Goal: Task Accomplishment & Management: Manage account settings

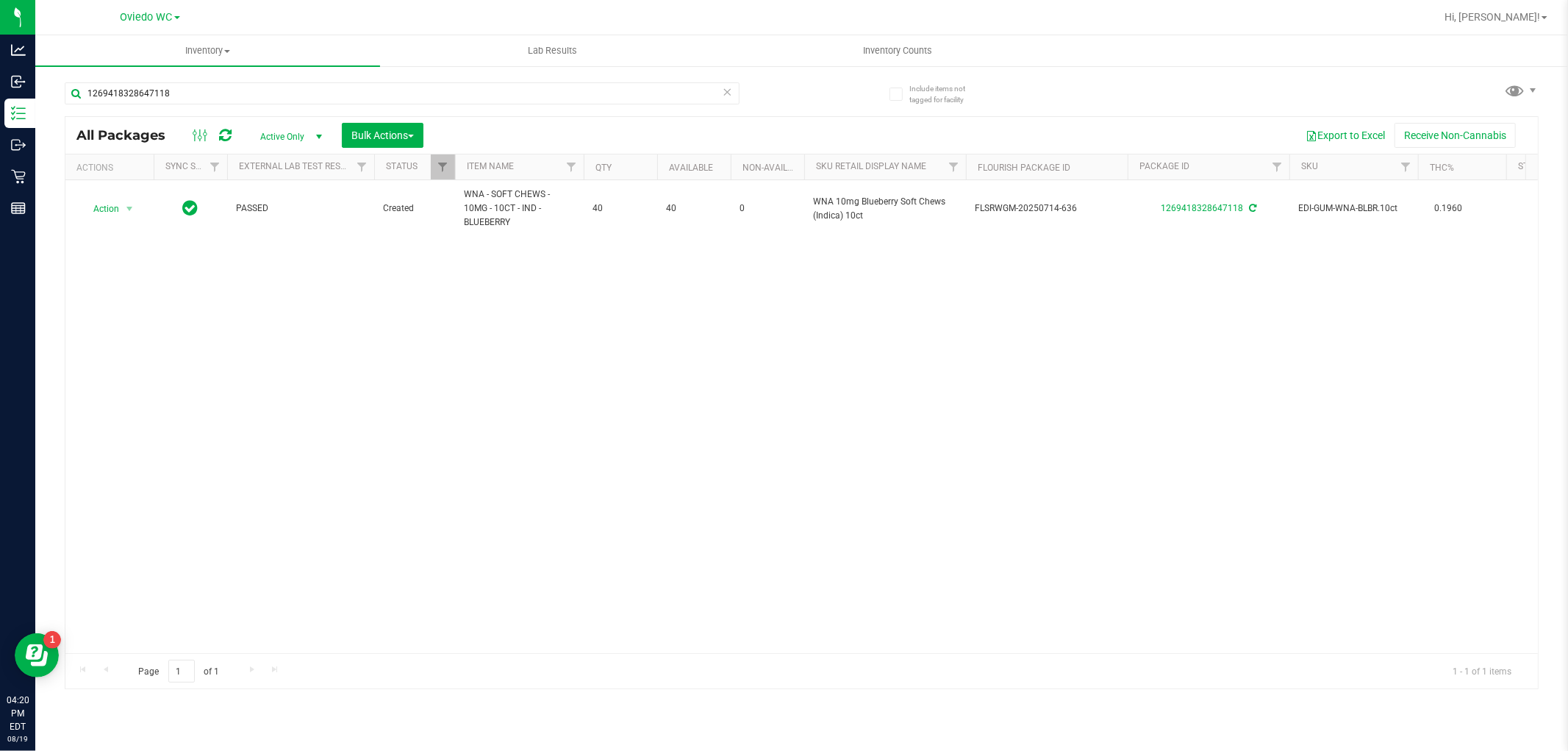
click at [724, 86] on icon at bounding box center [728, 91] width 10 height 18
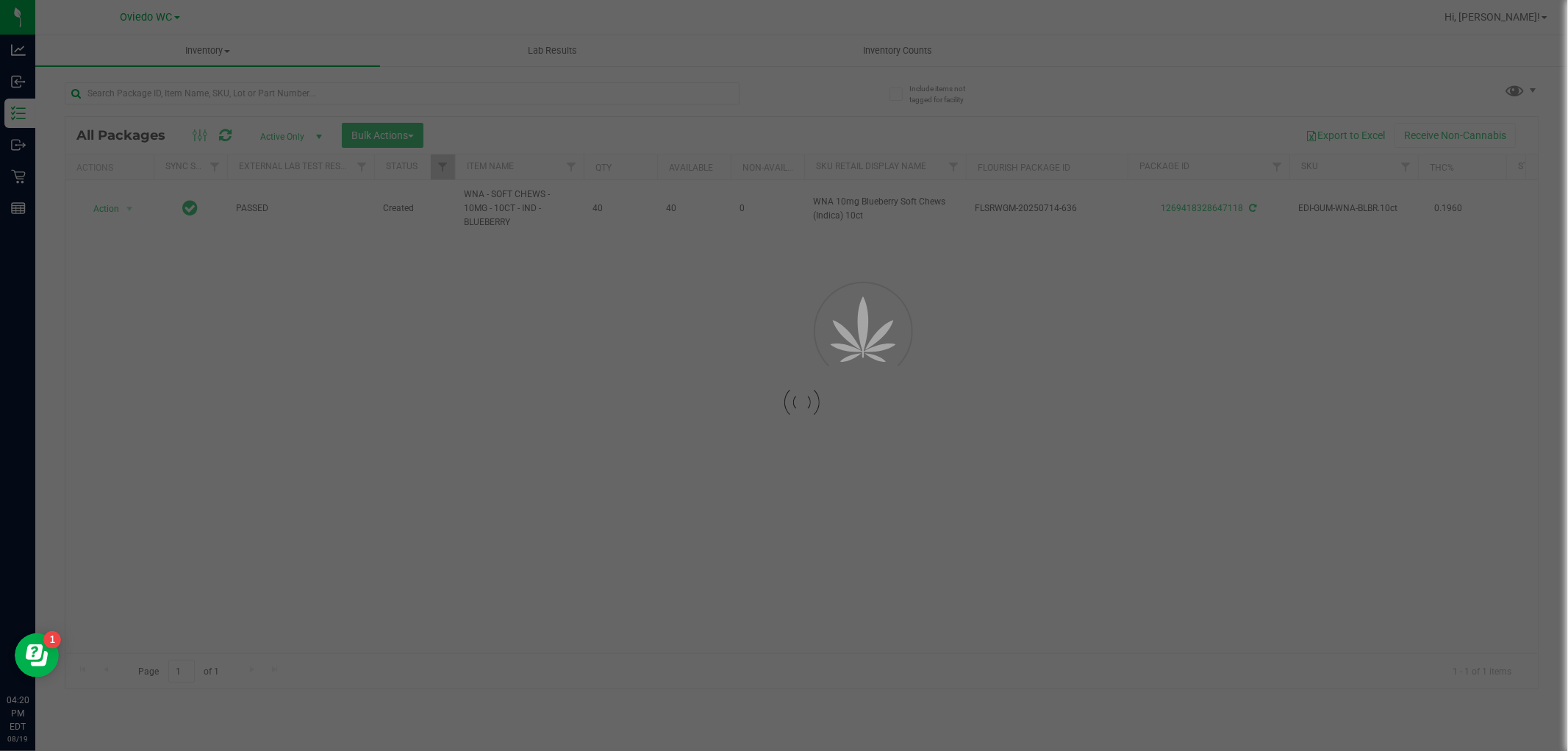
click at [636, 86] on div at bounding box center [784, 376] width 1568 height 751
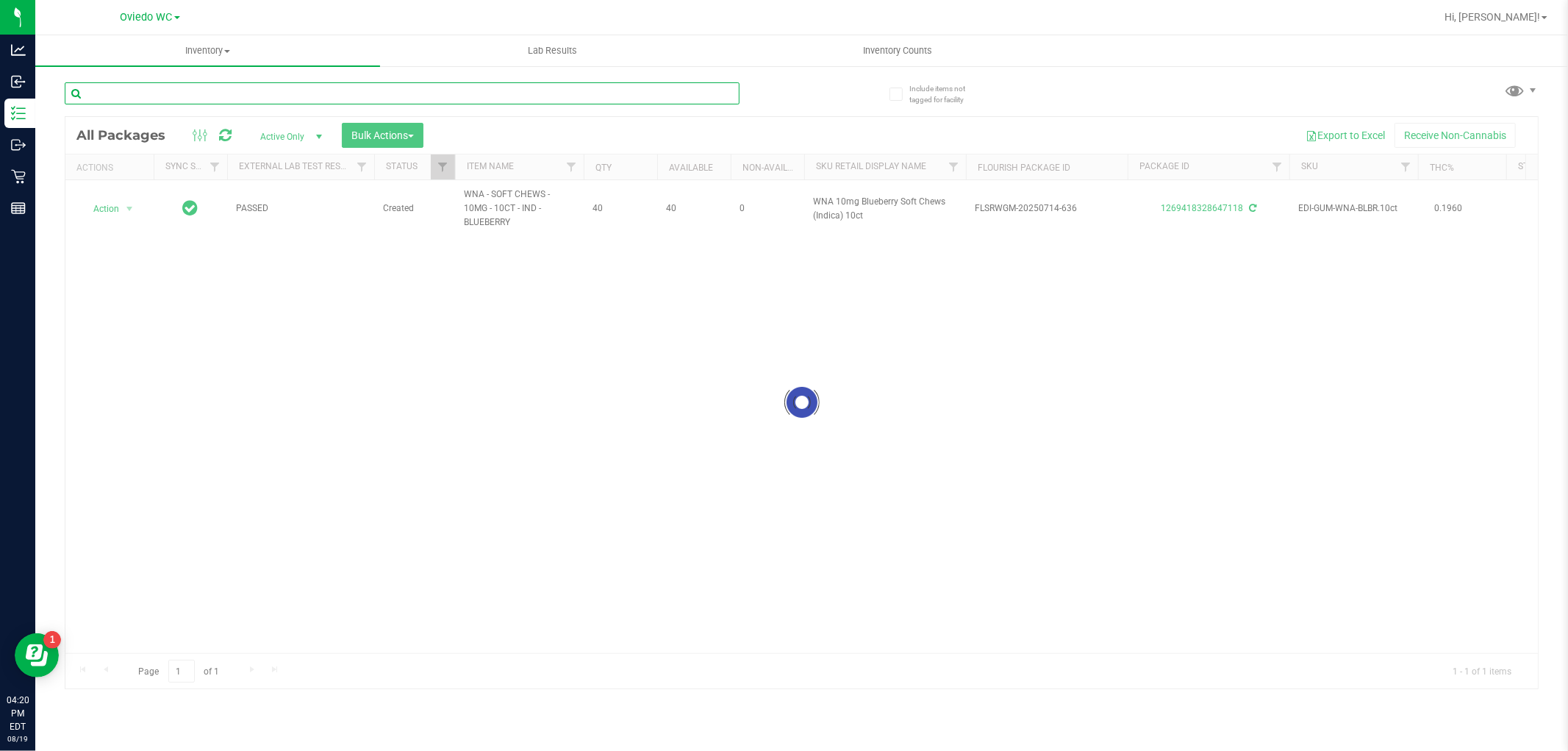
click at [636, 88] on input "text" at bounding box center [402, 93] width 675 height 22
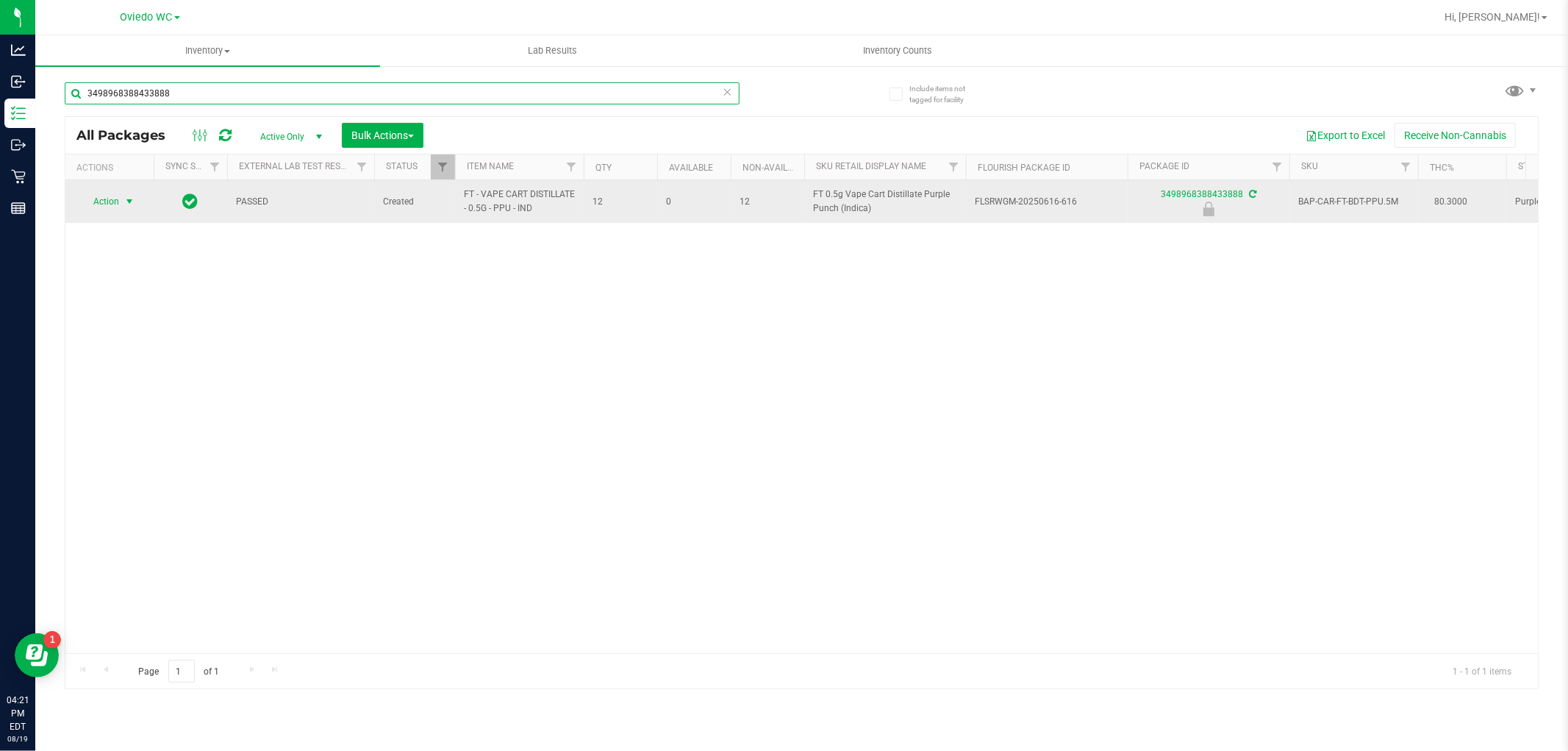
type input "3498968388433888"
click at [136, 202] on span "select" at bounding box center [130, 202] width 19 height 21
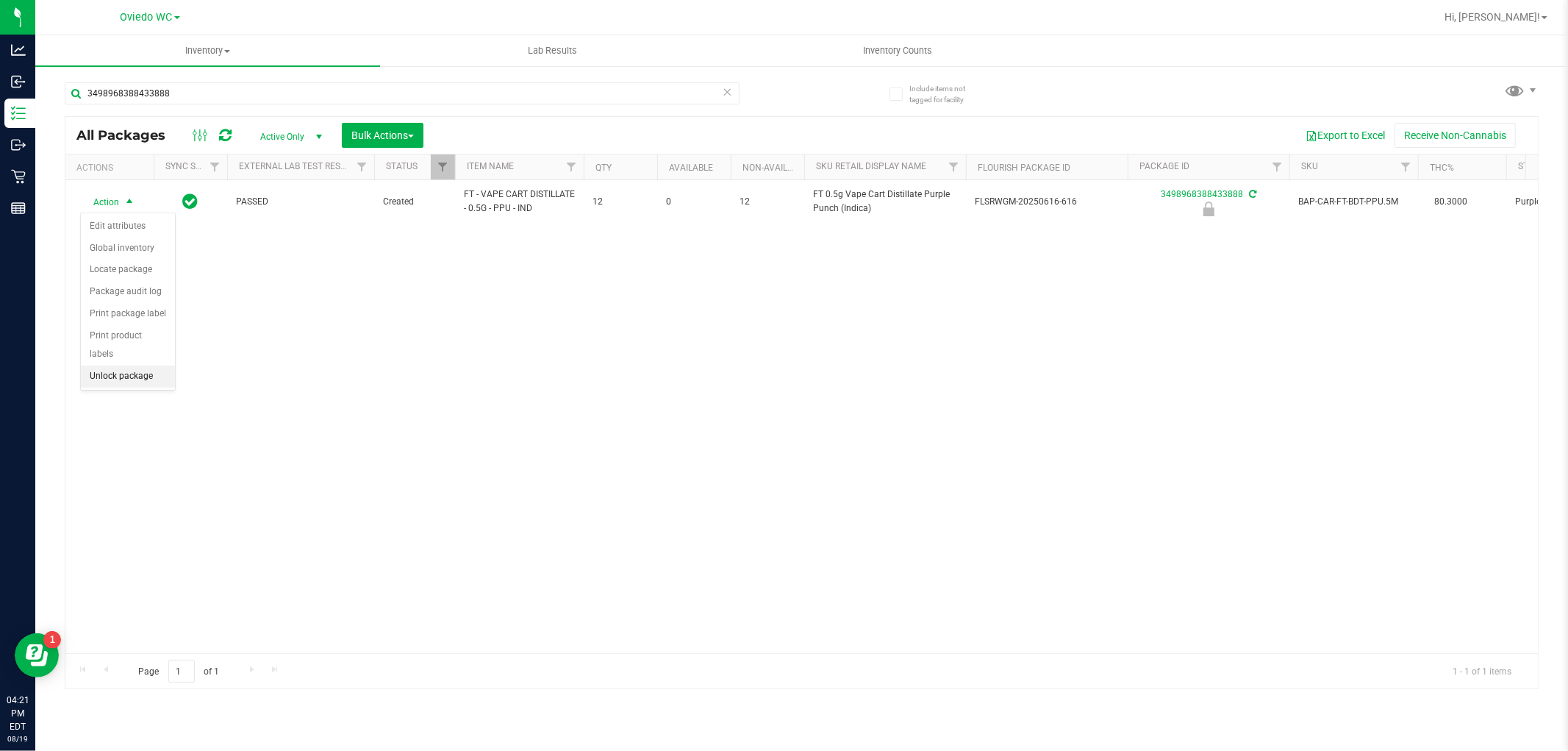
click at [137, 376] on li "Unlock package" at bounding box center [128, 376] width 94 height 22
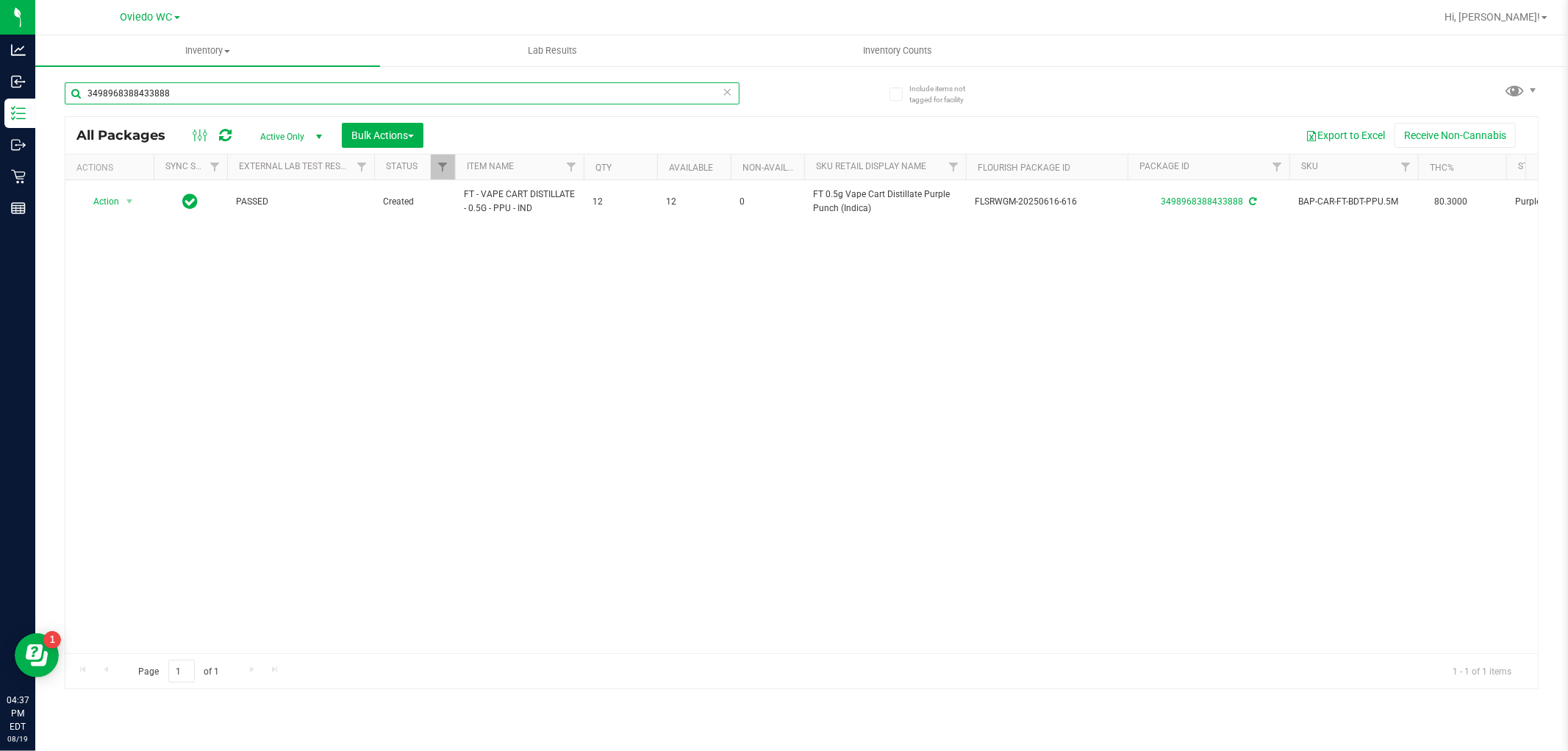
click at [250, 86] on input "3498968388433888" at bounding box center [402, 93] width 675 height 22
type input "mimosa"
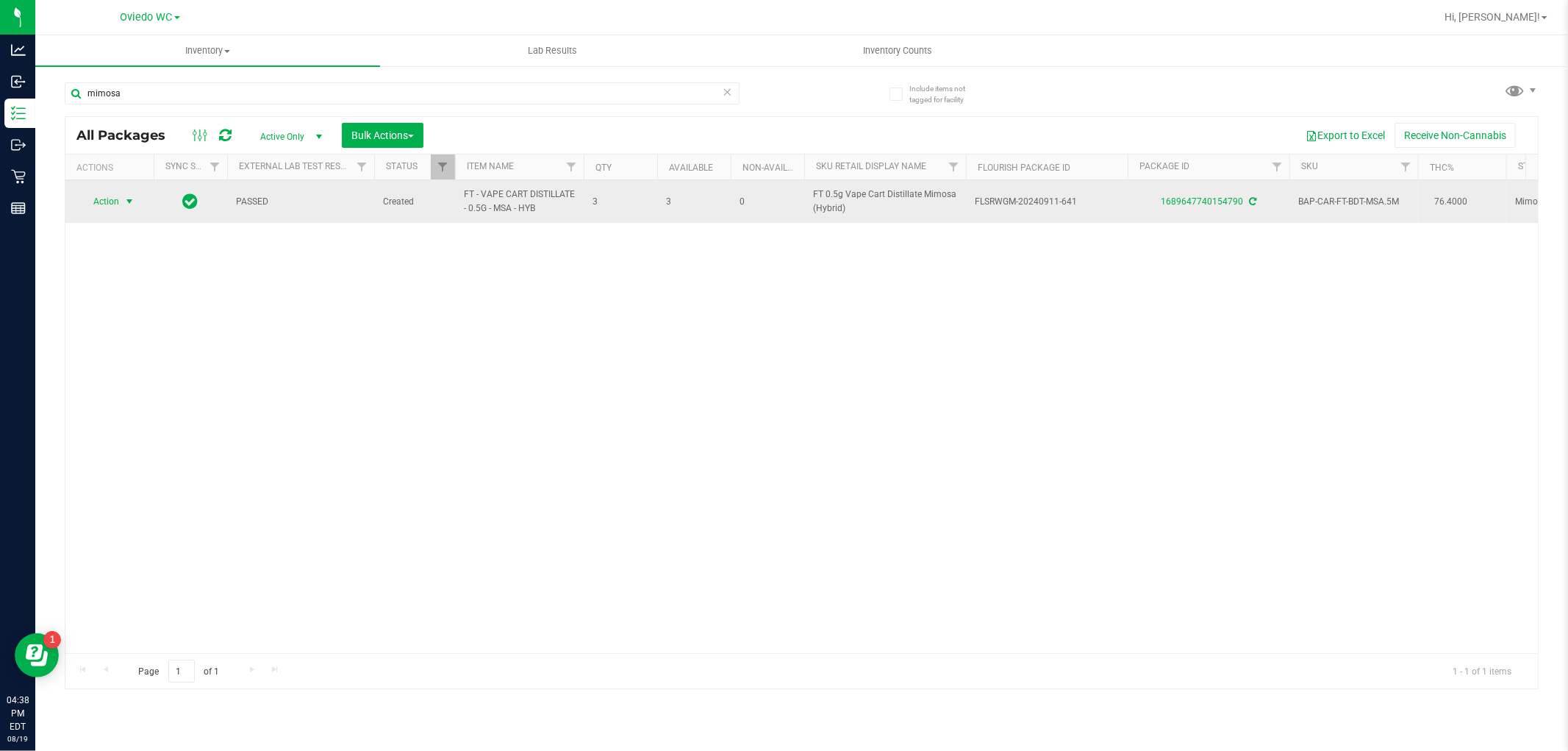
click at [103, 202] on span "Action" at bounding box center [100, 202] width 39 height 21
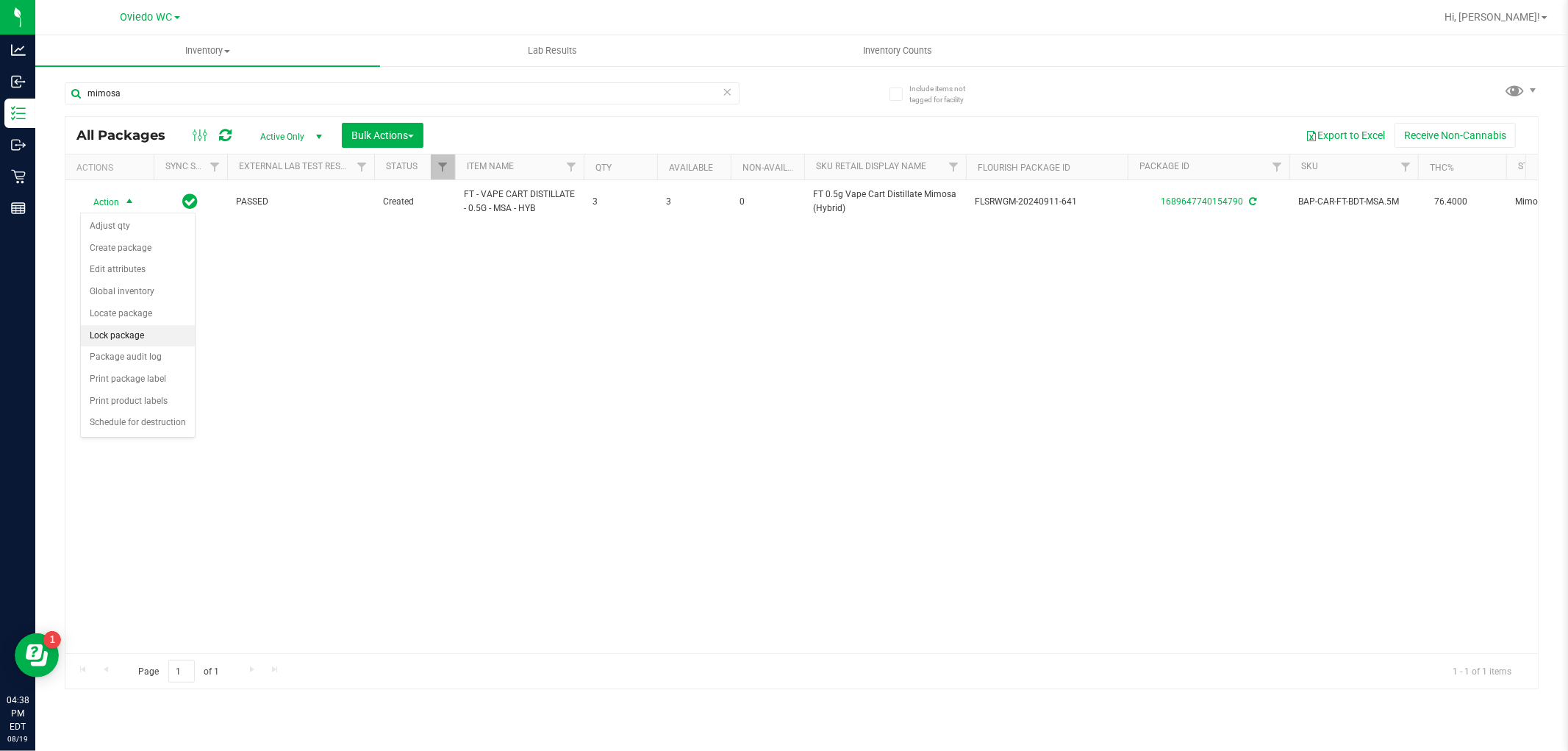
click at [107, 331] on li "Lock package" at bounding box center [137, 335] width 114 height 22
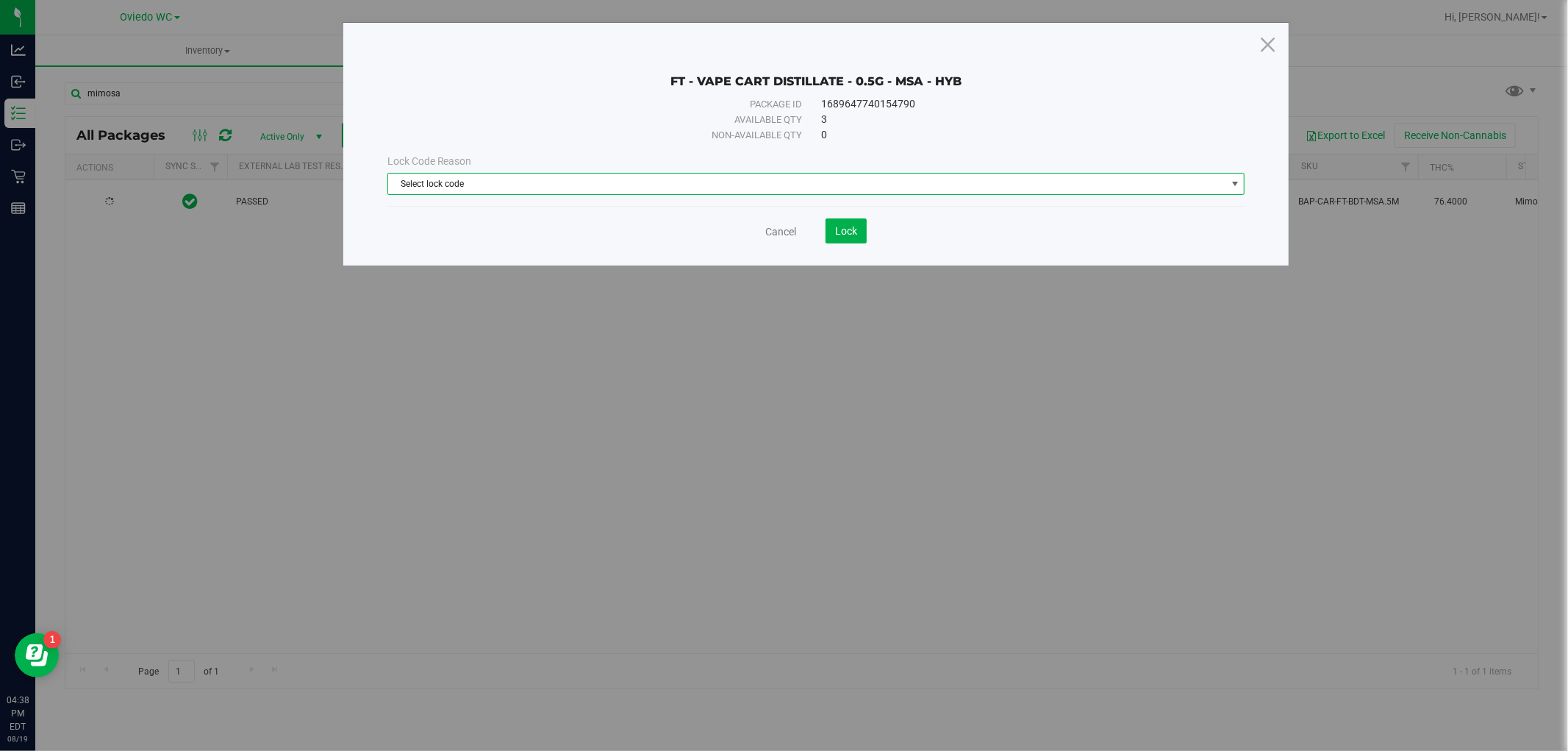
click at [746, 185] on span "Select lock code" at bounding box center [807, 184] width 838 height 21
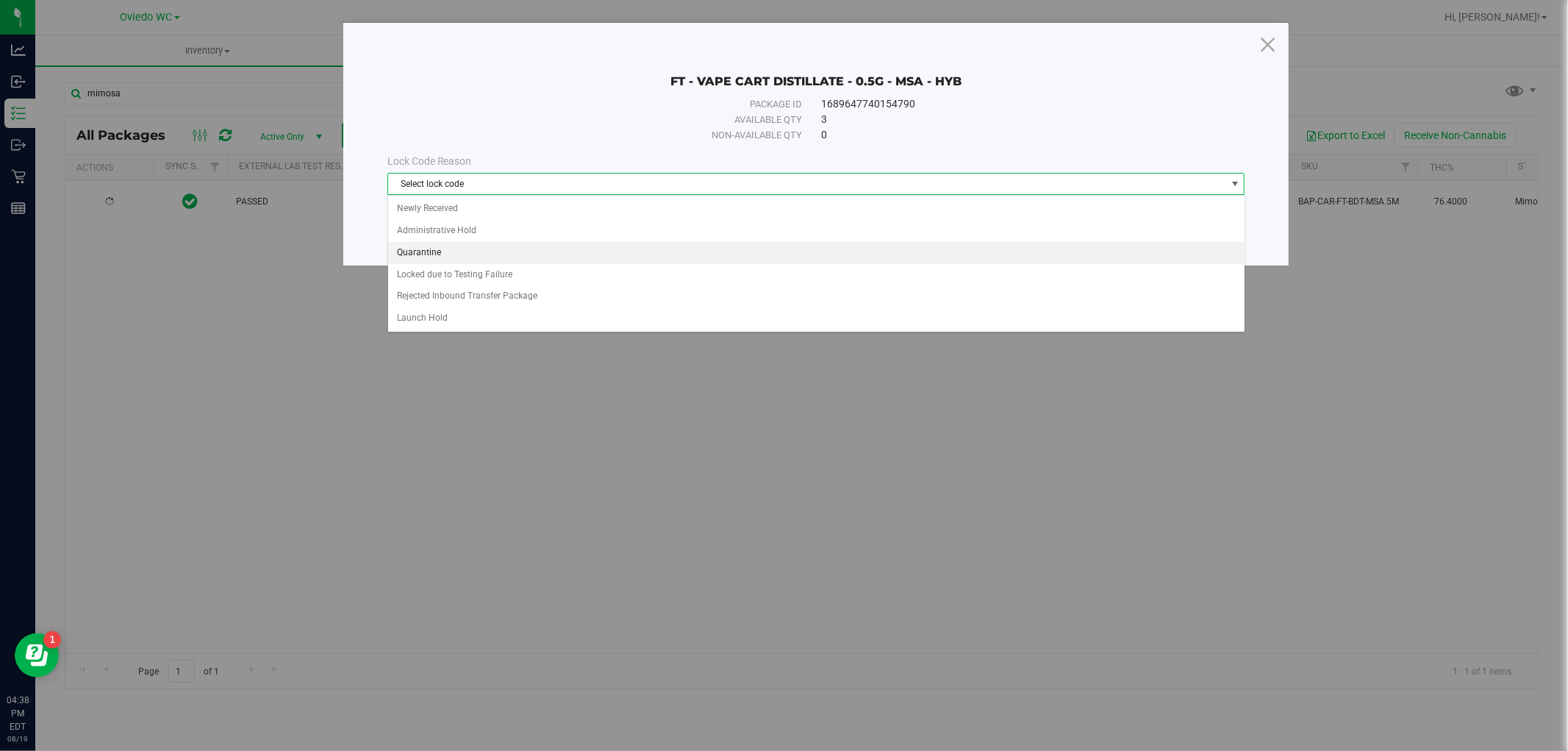
click at [432, 257] on li "Quarantine" at bounding box center [816, 253] width 856 height 22
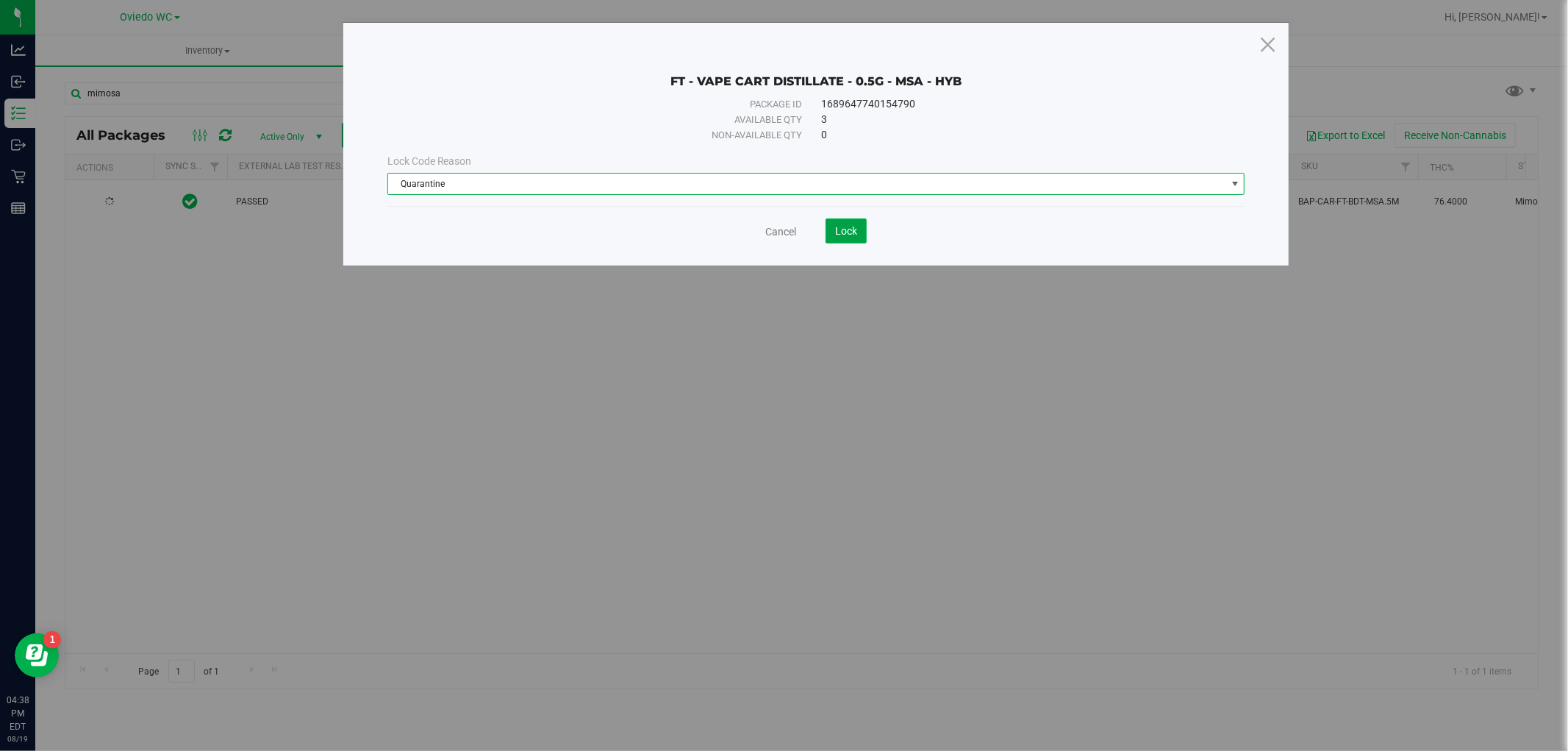
click at [857, 232] on span "Lock" at bounding box center [846, 231] width 22 height 12
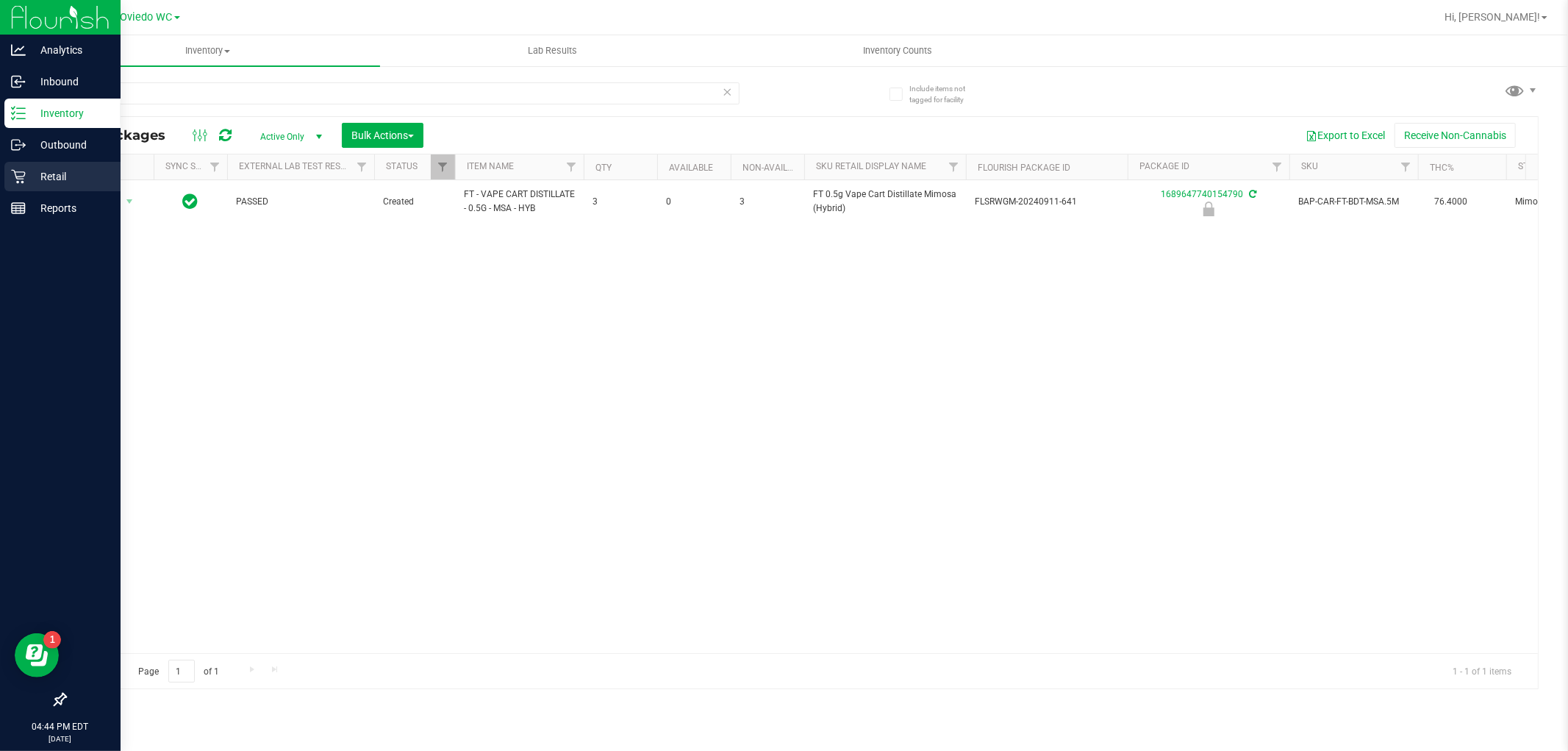
click at [23, 187] on div "Retail" at bounding box center [63, 176] width 116 height 29
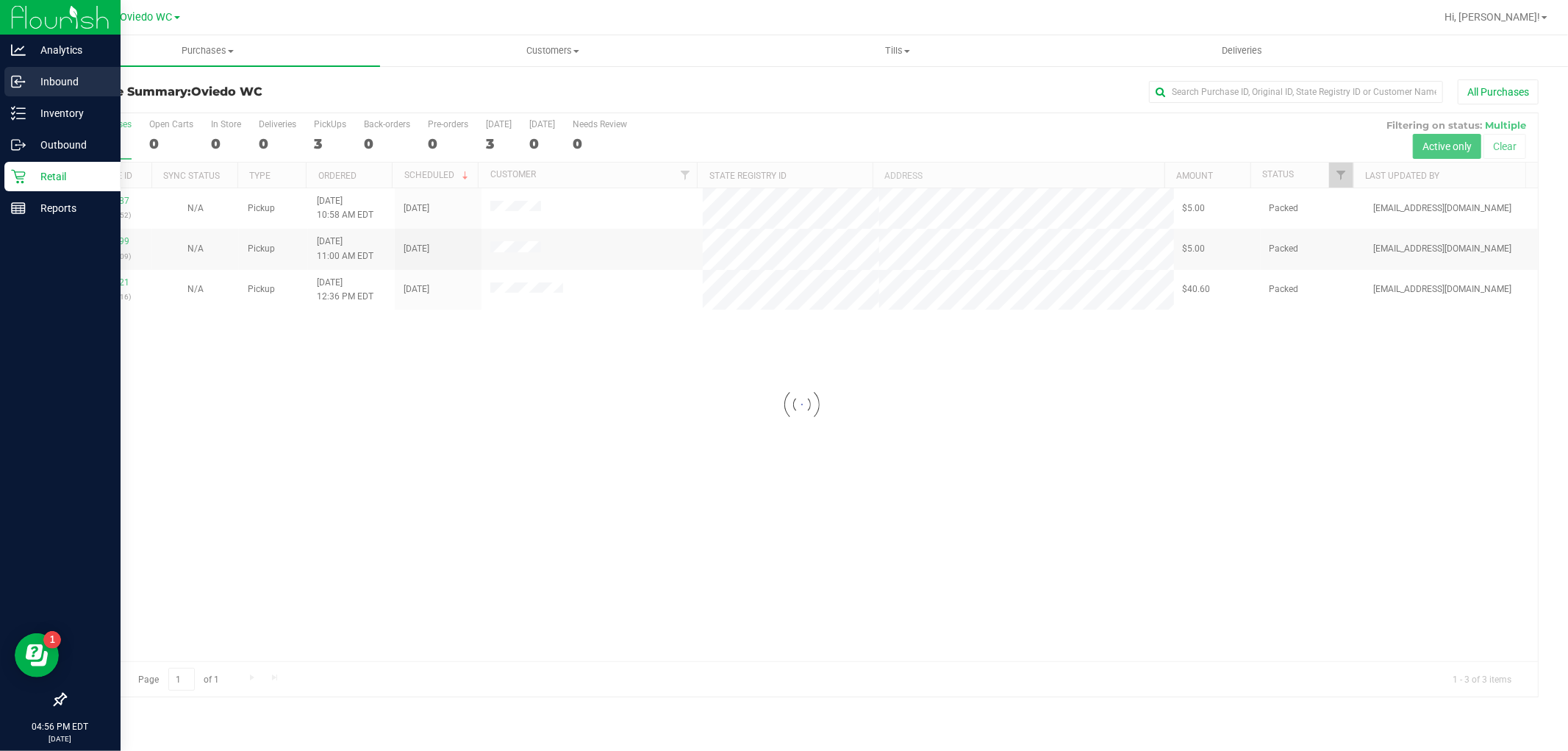
click at [15, 83] on icon at bounding box center [16, 83] width 2 height 2
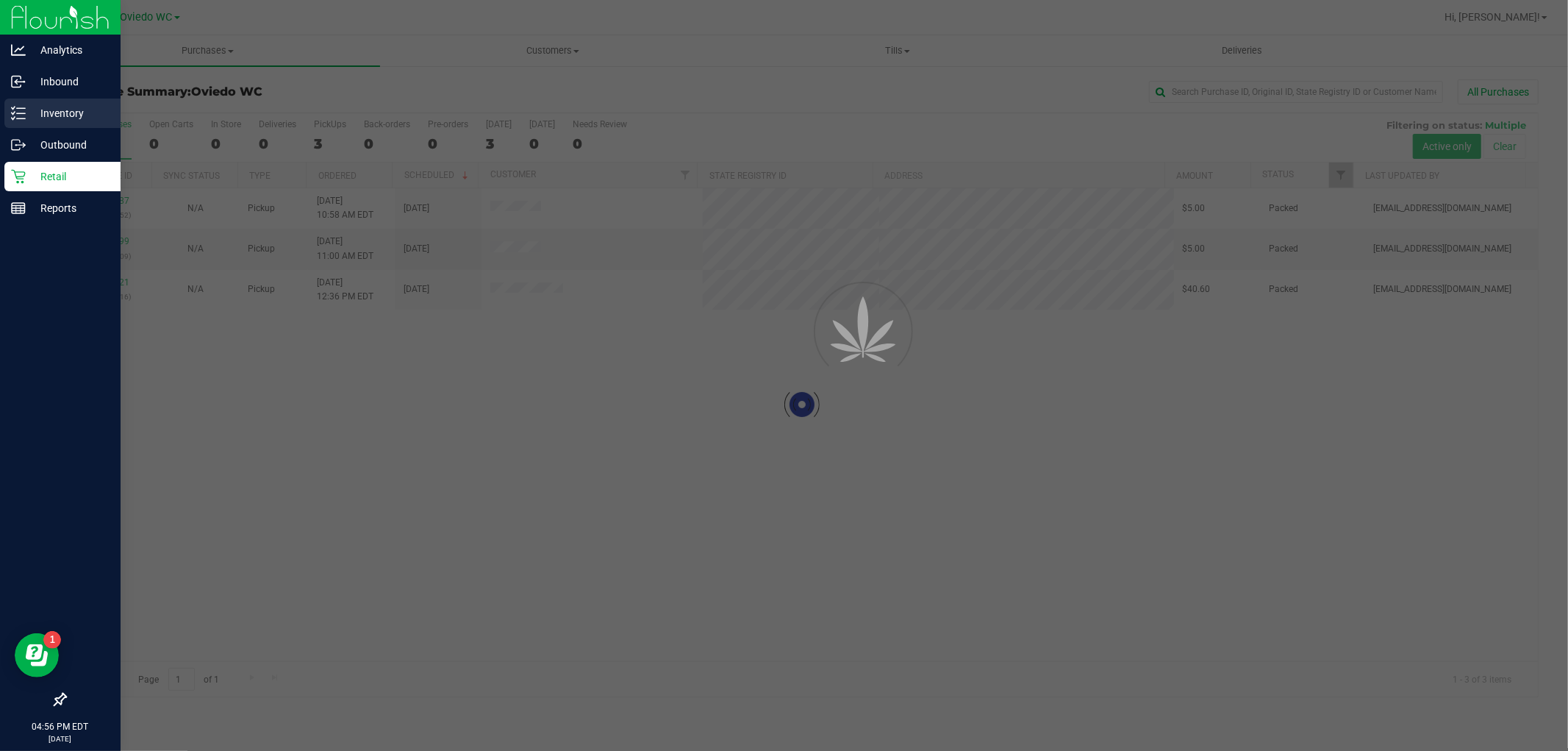
click at [12, 117] on icon at bounding box center [19, 114] width 15 height 15
click at [50, 120] on p "Inventory" at bounding box center [69, 113] width 88 height 18
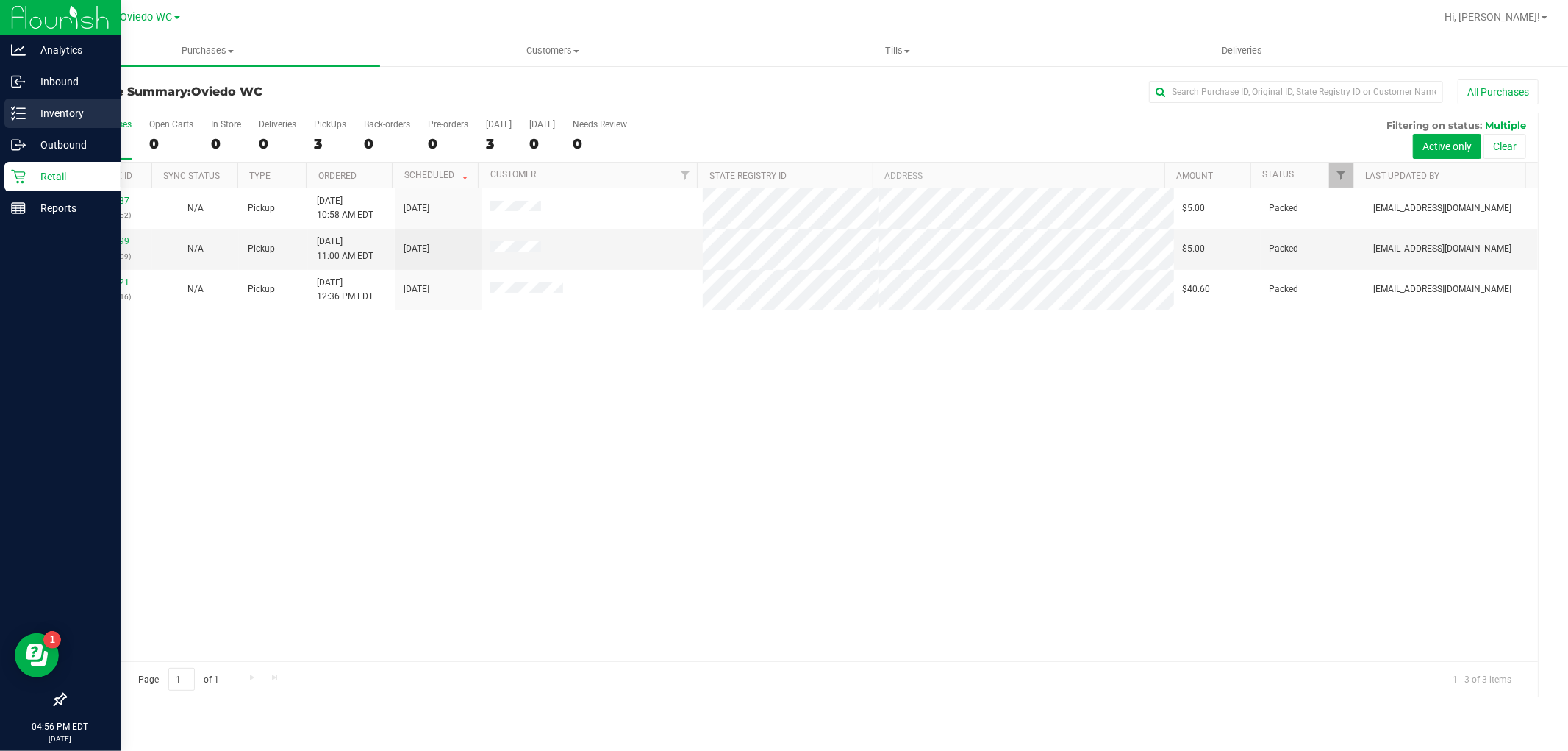
click at [53, 113] on p "Inventory" at bounding box center [69, 113] width 88 height 18
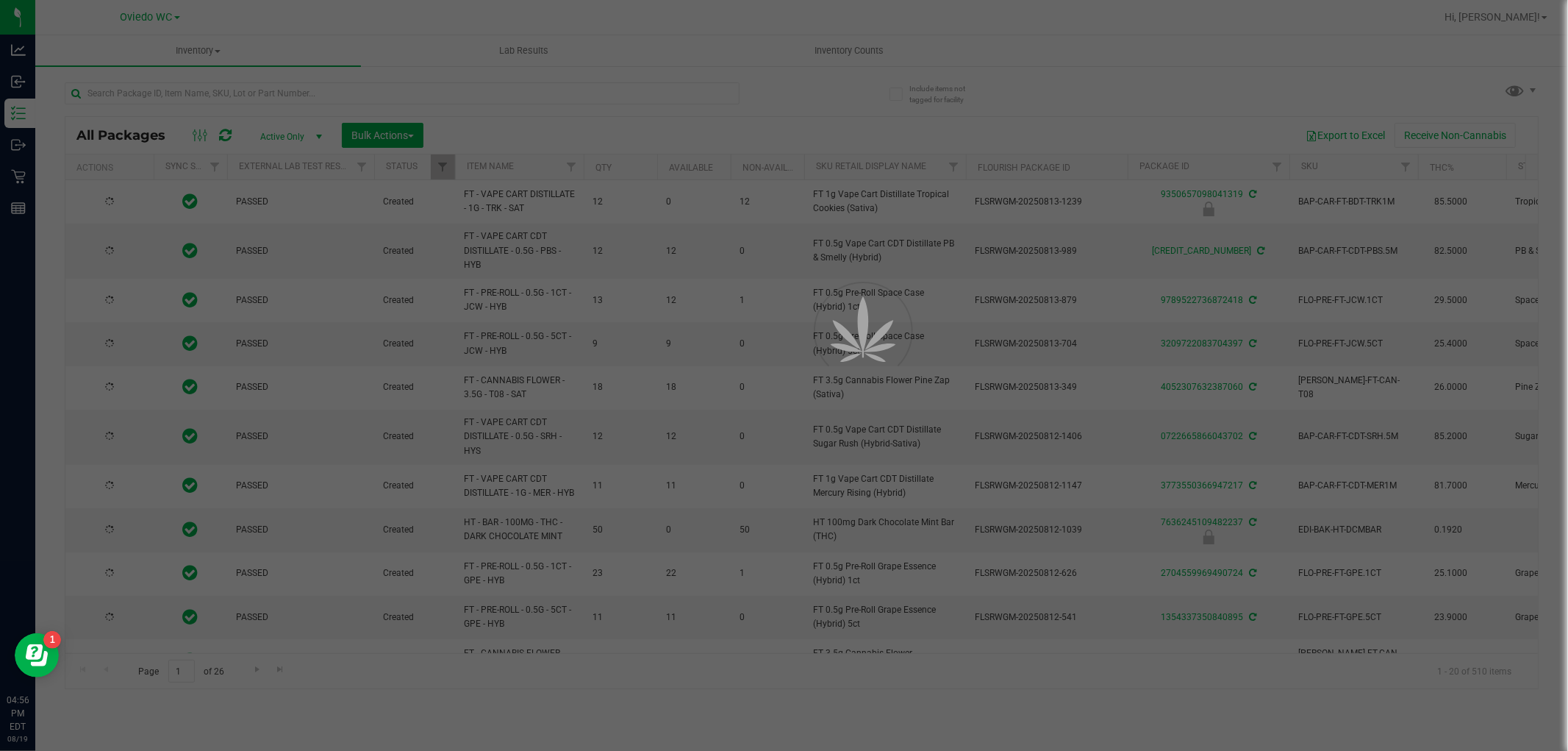
click at [261, 121] on div at bounding box center [784, 376] width 1568 height 751
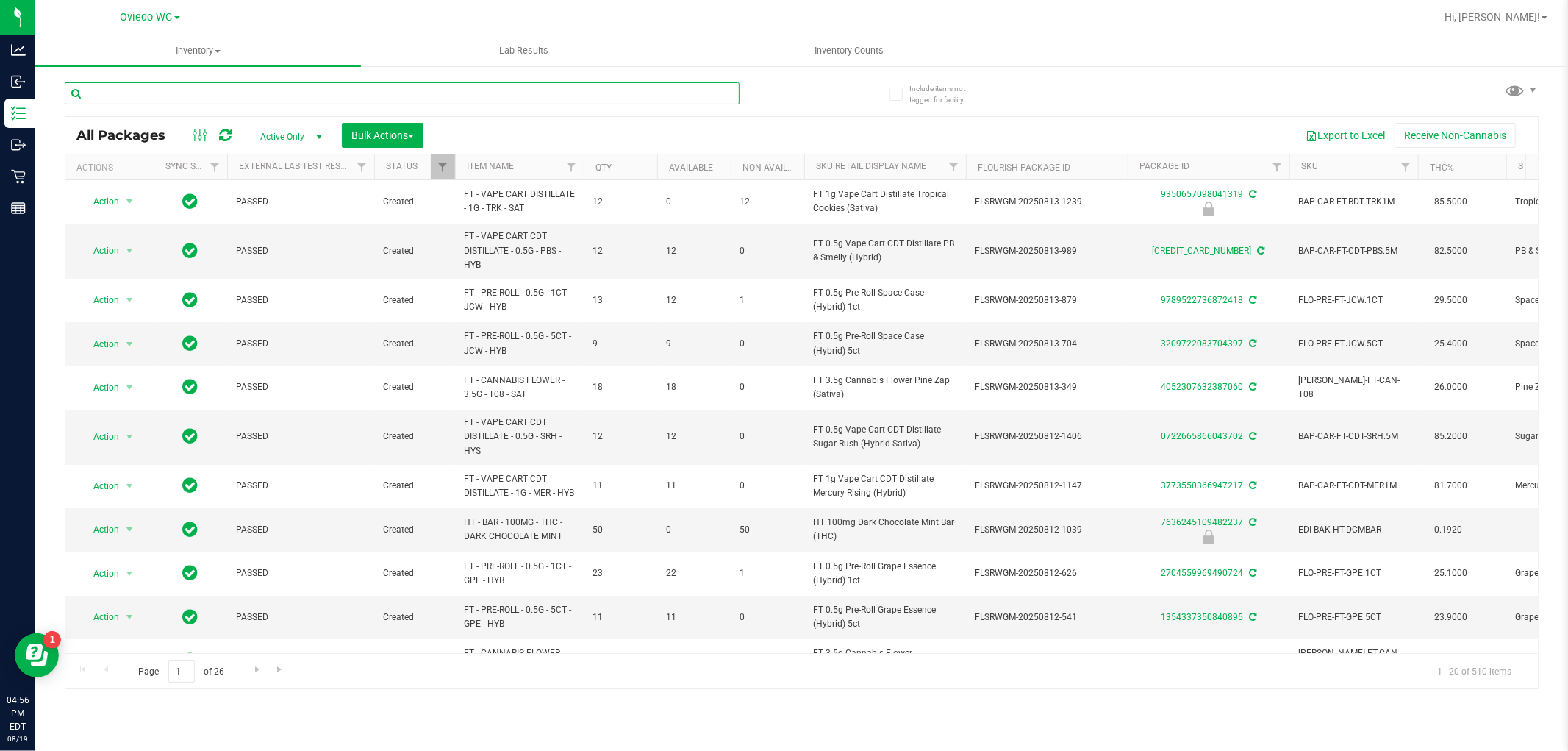
click at [273, 90] on input "text" at bounding box center [402, 93] width 675 height 22
click at [276, 120] on div "All Packages Active Only Active Only Lab Samples Locked All External Internal B…" at bounding box center [802, 135] width 1472 height 37
click at [286, 93] on input "text" at bounding box center [402, 93] width 675 height 22
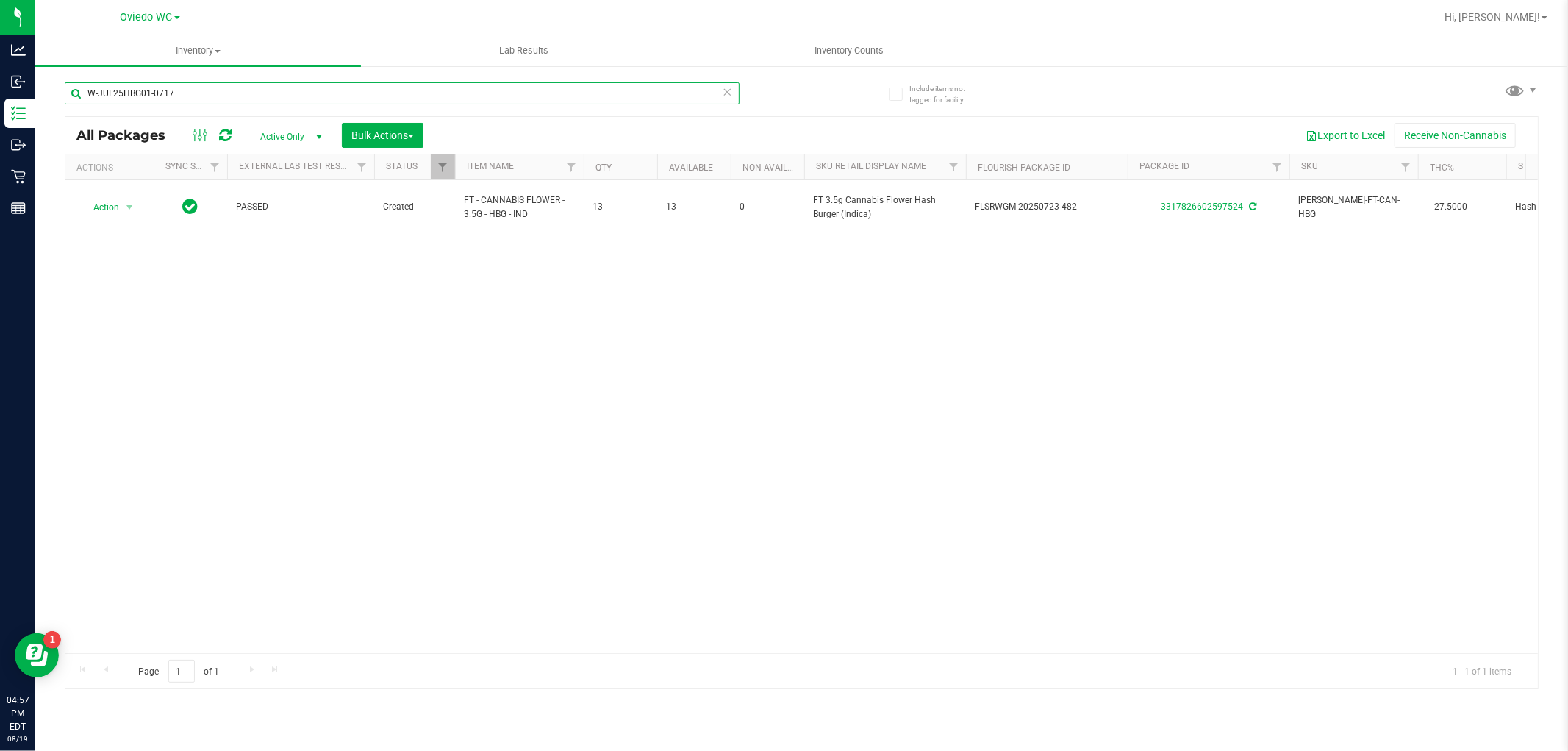
type input "W-JUL25HBG01-0717"
click at [493, 729] on div "Inventory All packages All inventory Waste log Create inventory Lab Results Inv…" at bounding box center [802, 393] width 1533 height 715
click at [1370, 422] on div "Action Action Adjust qty Create package Edit attributes Global inventory Locate…" at bounding box center [802, 417] width 1472 height 473
click at [1510, 17] on span "Hi, [PERSON_NAME]!" at bounding box center [1493, 17] width 96 height 12
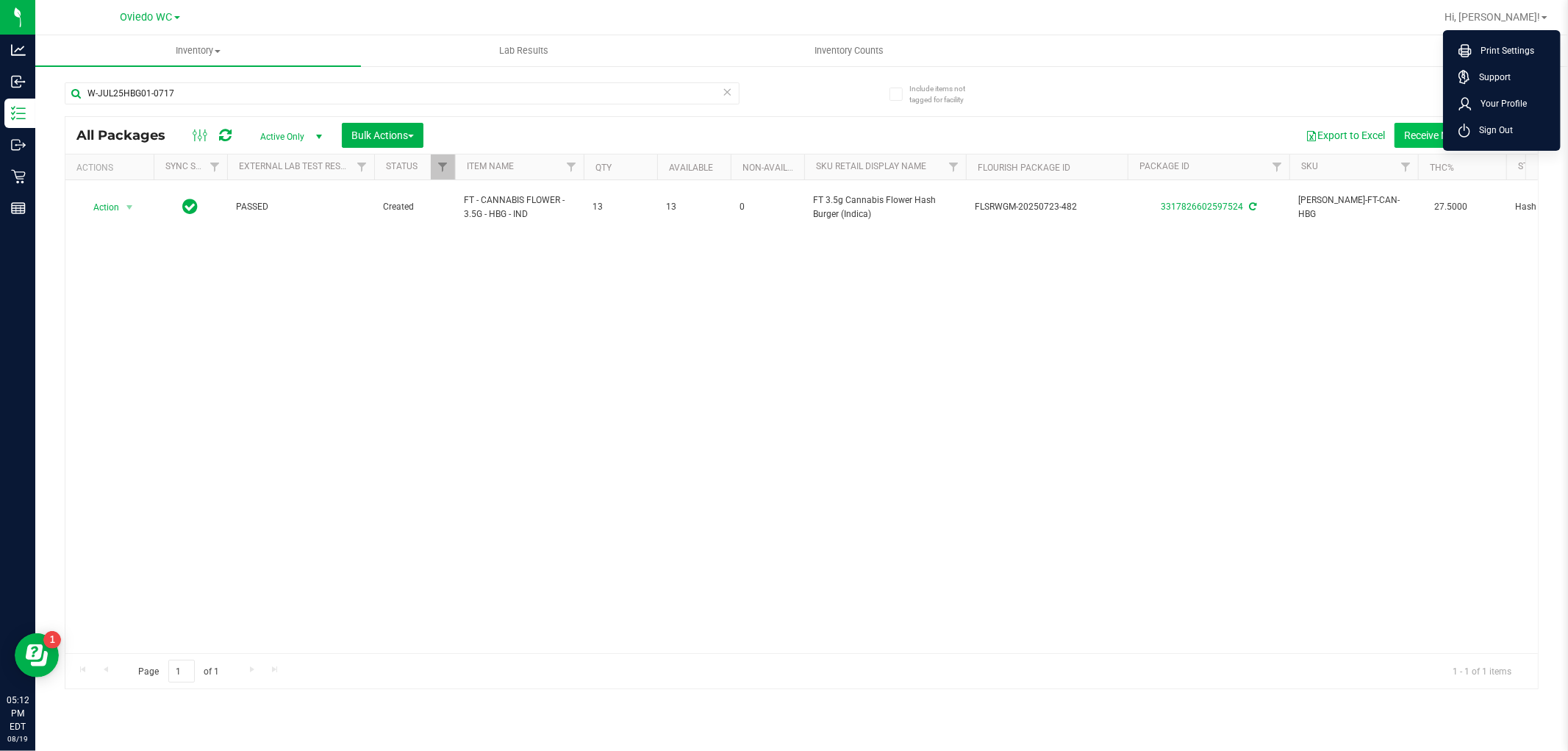
click at [1469, 130] on icon at bounding box center [1465, 130] width 12 height 14
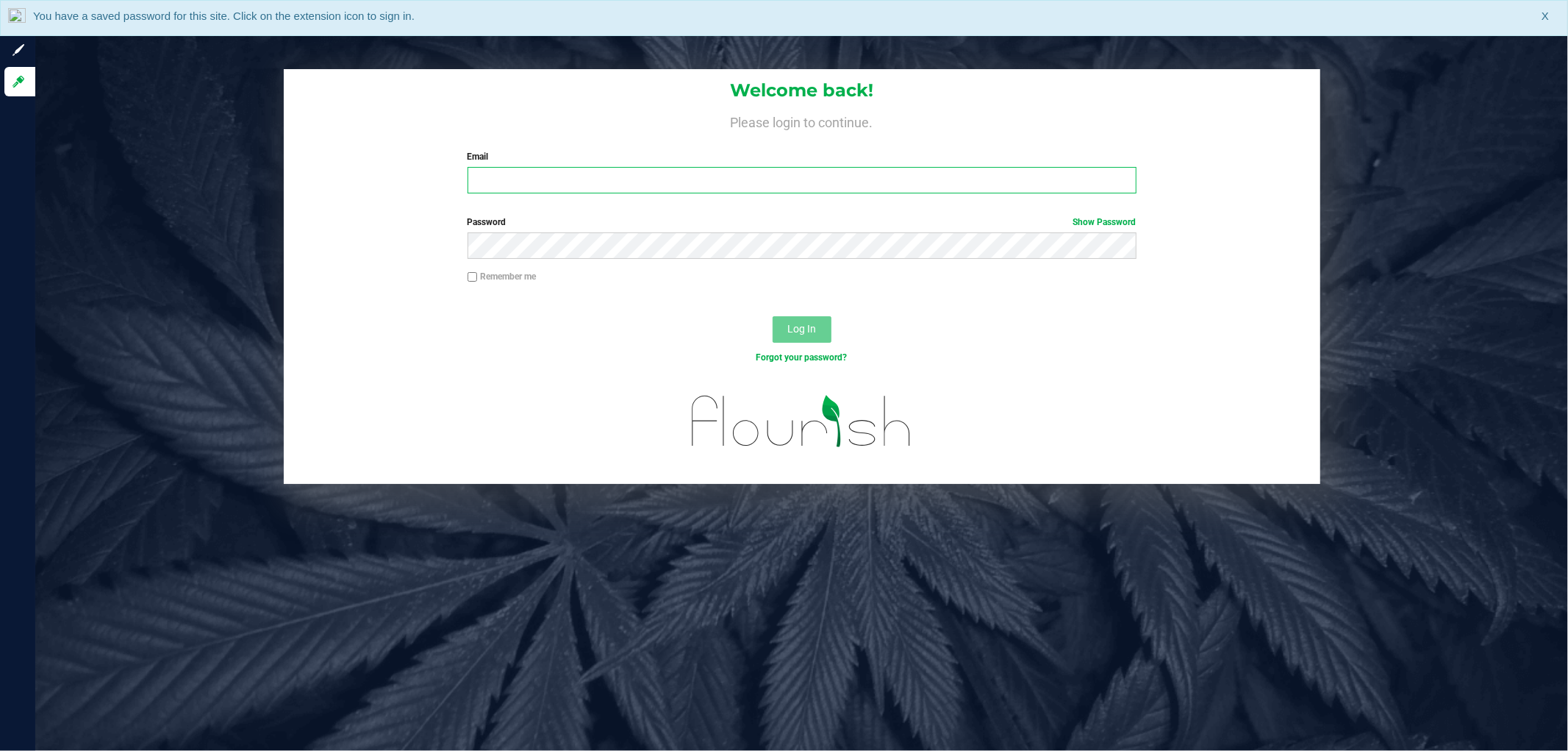
click at [710, 182] on input "Email" at bounding box center [802, 180] width 669 height 26
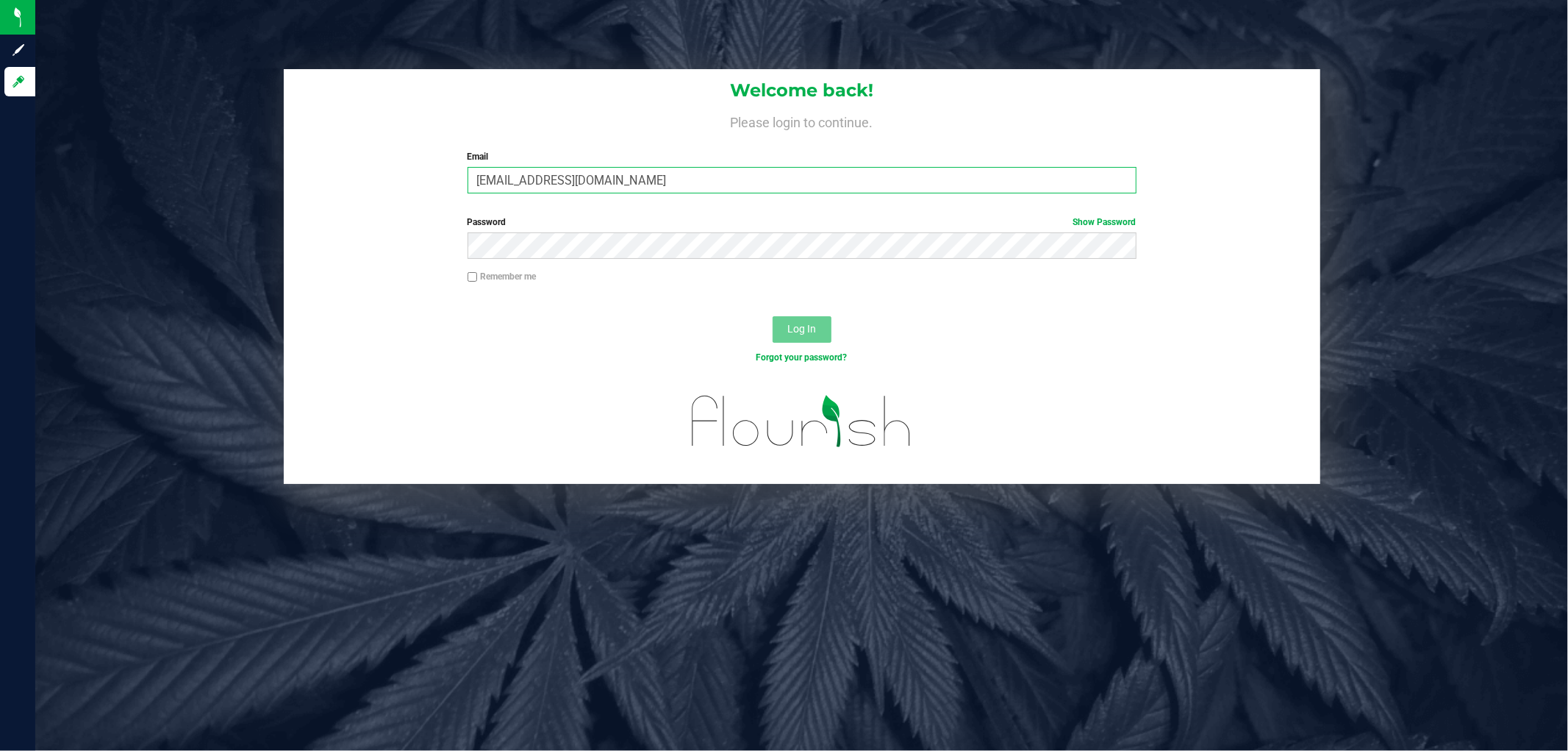
type input "[EMAIL_ADDRESS][DOMAIN_NAME]"
click at [773, 316] on button "Log In" at bounding box center [802, 330] width 59 height 26
